Goal: Answer question/provide support

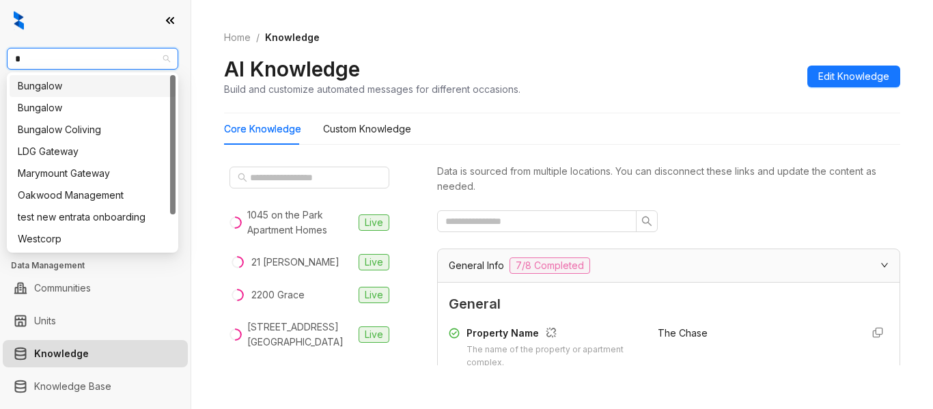
scroll to position [1256, 0]
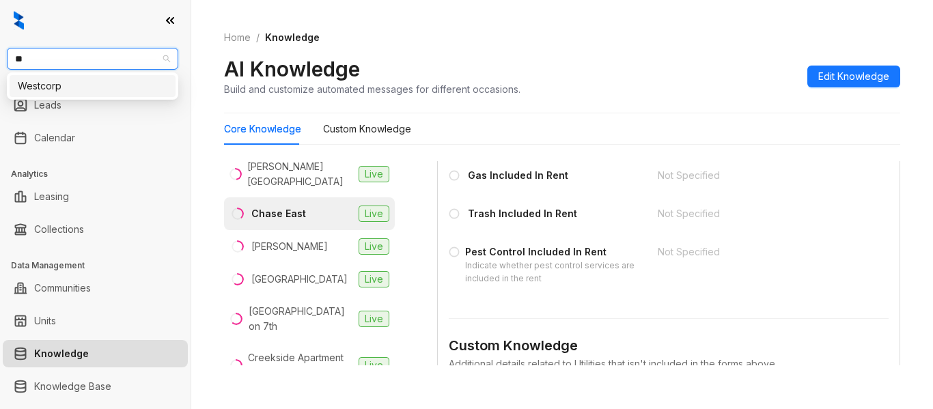
type input "***"
click at [104, 93] on div "Westcorp" at bounding box center [93, 86] width 150 height 15
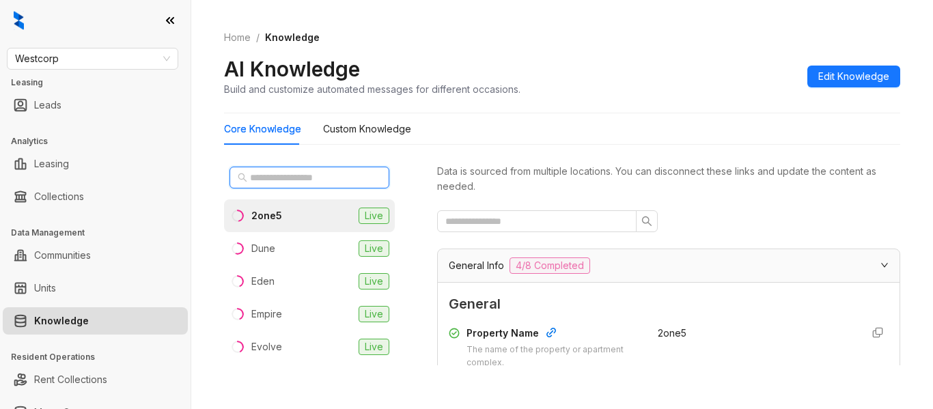
click at [331, 178] on input "text" at bounding box center [310, 177] width 120 height 15
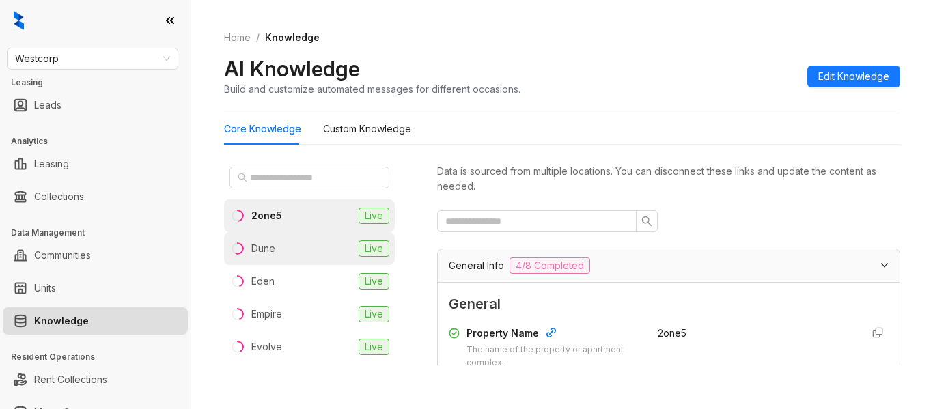
click at [311, 246] on li "Dune Live" at bounding box center [309, 248] width 171 height 33
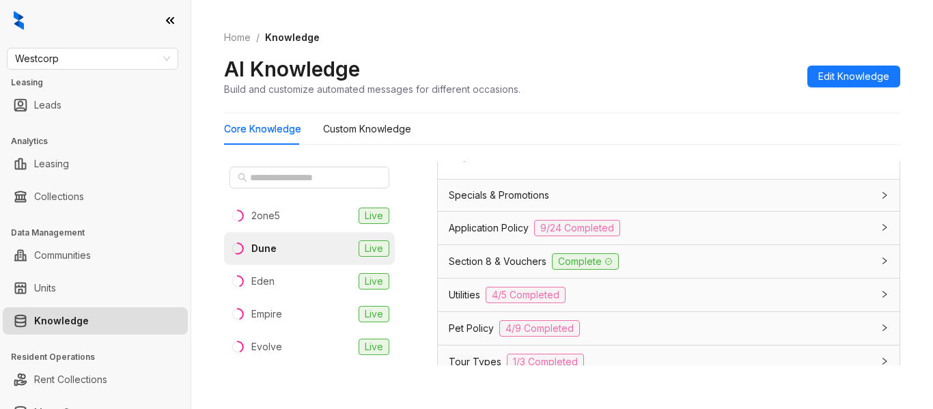
scroll to position [983, 0]
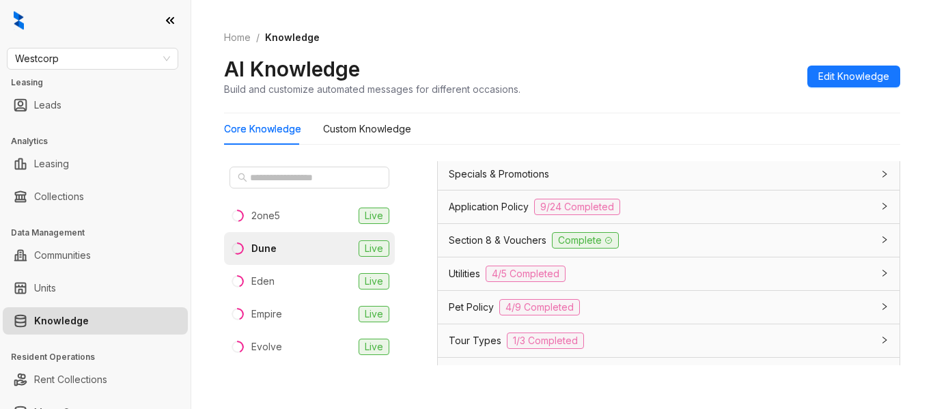
click at [703, 250] on div "Section 8 & Vouchers Complete" at bounding box center [669, 240] width 462 height 33
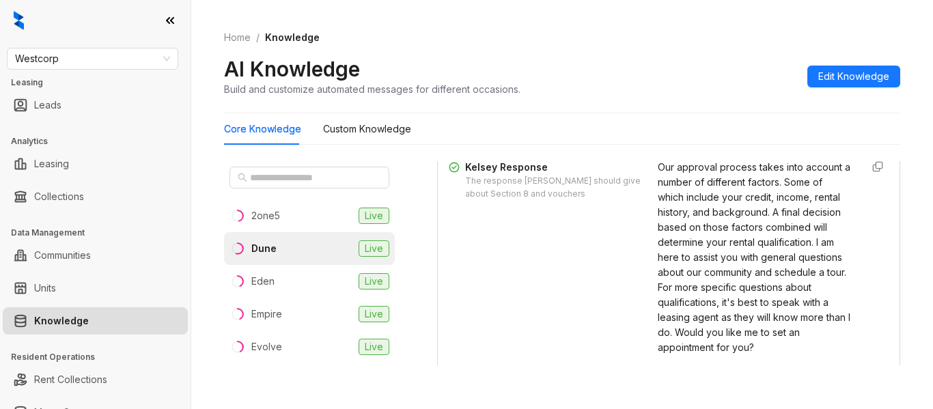
scroll to position [1205, 0]
